Goal: Information Seeking & Learning: Learn about a topic

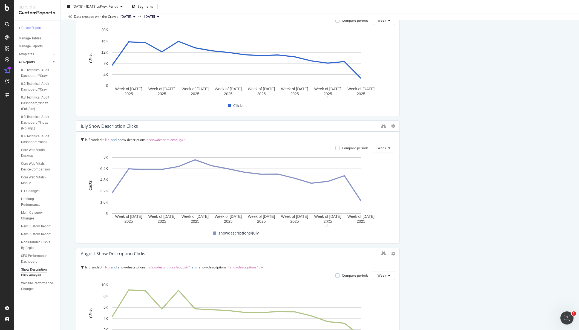
scroll to position [198, 0]
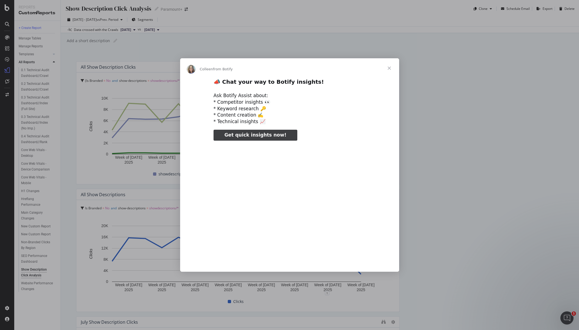
type input "106141"
click at [389, 67] on span "Close" at bounding box center [390, 68] width 20 height 20
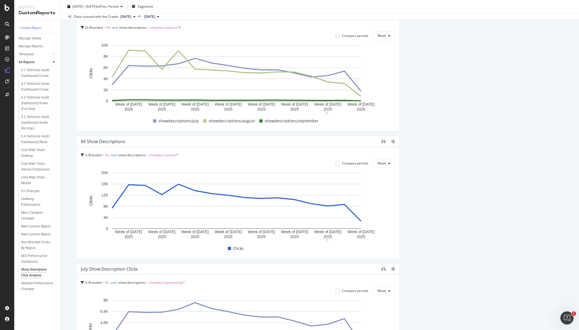
scroll to position [246, 0]
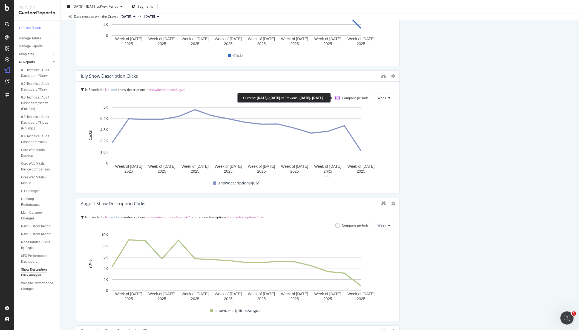
click at [335, 98] on div at bounding box center [337, 98] width 4 height 4
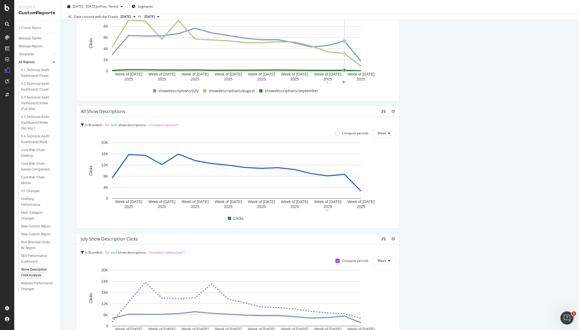
scroll to position [0, 0]
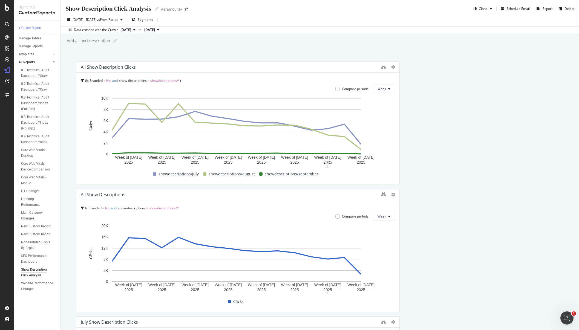
click at [131, 30] on span "2025 Sep. 22nd" at bounding box center [125, 29] width 11 height 5
click at [210, 50] on div "Show Description Click Analysis Show Description Click Analysis Paramount+ Clon…" at bounding box center [320, 165] width 518 height 330
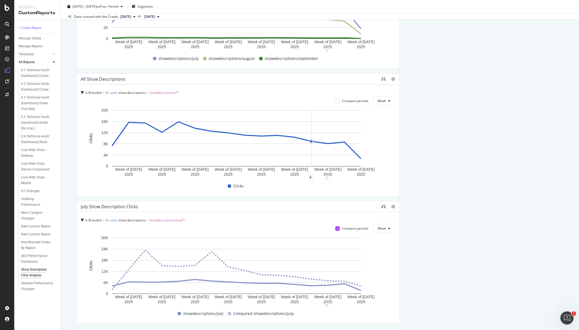
scroll to position [188, 0]
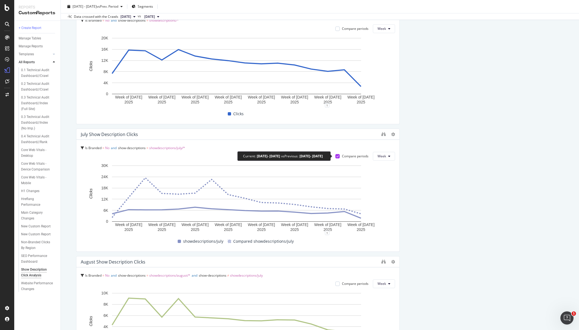
click at [337, 157] on icon at bounding box center [338, 156] width 2 height 3
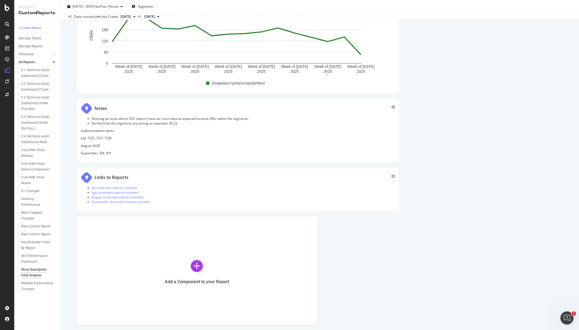
scroll to position [631, 0]
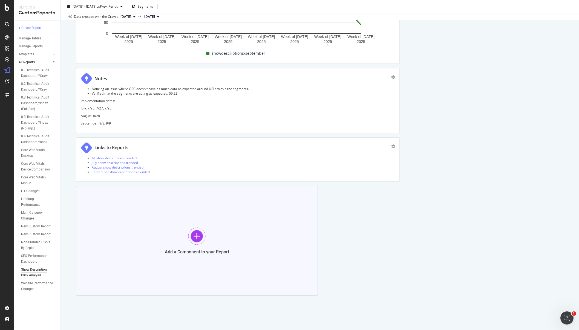
click at [200, 236] on div at bounding box center [197, 237] width 18 height 18
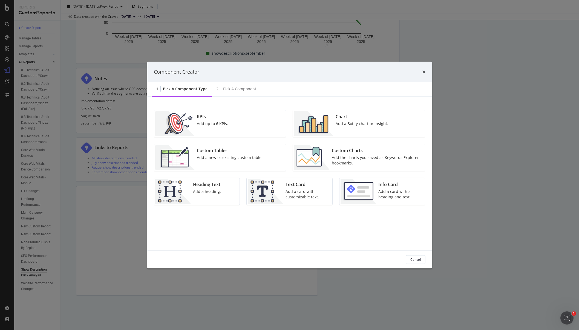
click at [352, 125] on div "Add a Botify chart or insight." at bounding box center [362, 123] width 53 height 5
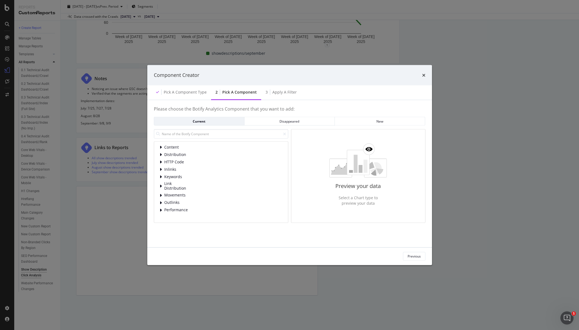
click at [426, 76] on div "Component Creator" at bounding box center [289, 75] width 285 height 20
click at [424, 76] on icon "times" at bounding box center [423, 75] width 3 height 4
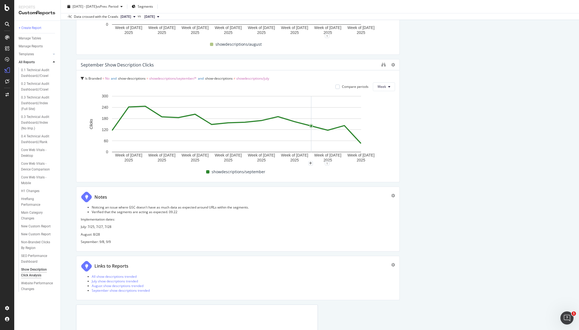
scroll to position [512, 0]
click at [391, 66] on icon at bounding box center [393, 66] width 4 height 4
click at [356, 67] on div "September Show Description Clicks" at bounding box center [230, 65] width 298 height 5
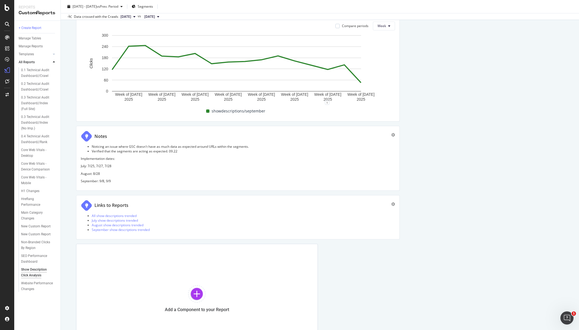
scroll to position [628, 0]
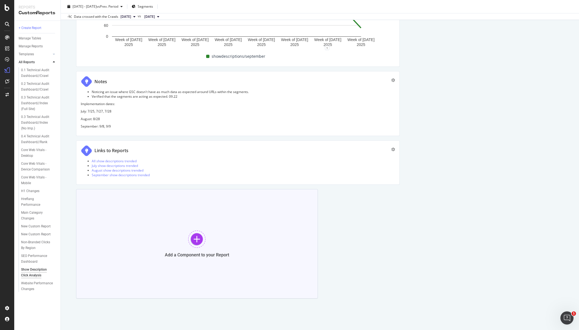
click at [200, 240] on div at bounding box center [197, 240] width 18 height 18
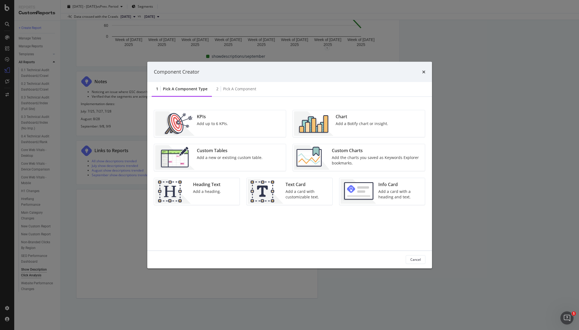
click at [351, 156] on div "Add the charts you saved as Keywords Explorer bookmarks." at bounding box center [377, 160] width 90 height 11
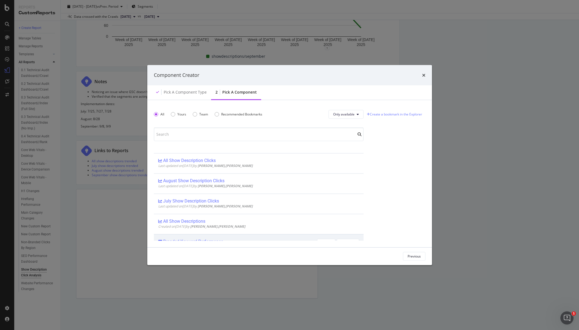
scroll to position [54, 0]
click at [423, 76] on icon "times" at bounding box center [423, 75] width 3 height 4
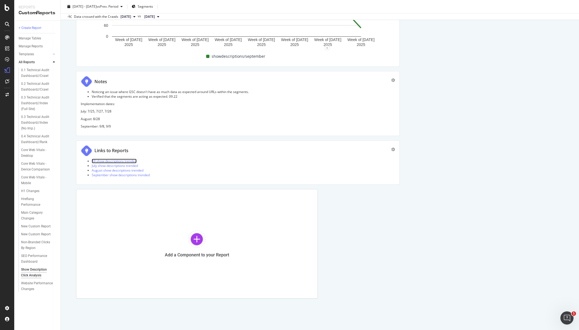
click at [130, 162] on link "All show descriptions trended" at bounding box center [114, 161] width 45 height 5
